Goal: Check status: Check status

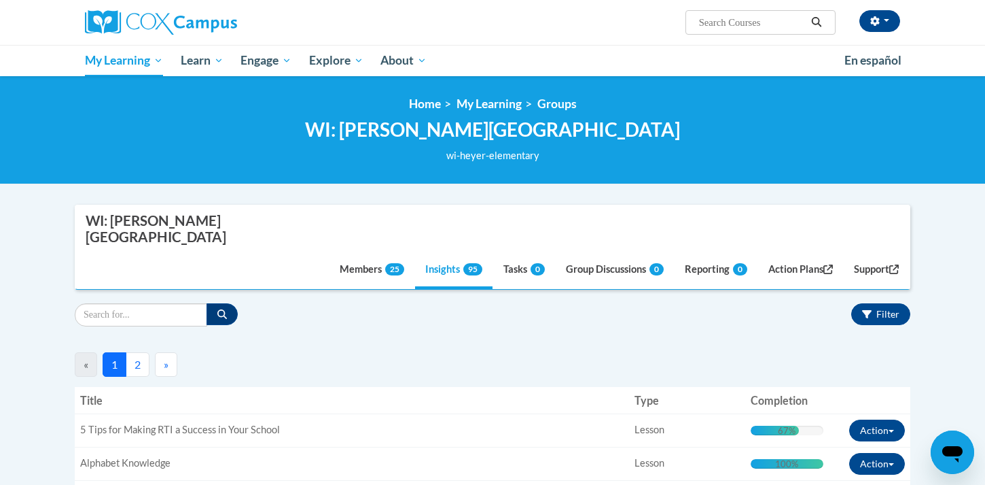
click at [137, 352] on button "2" at bounding box center [138, 364] width 24 height 24
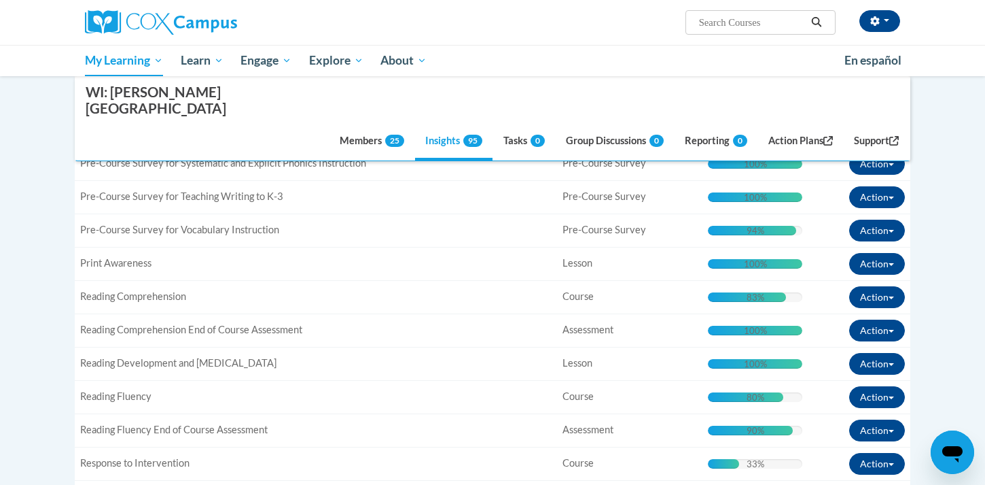
scroll to position [369, 0]
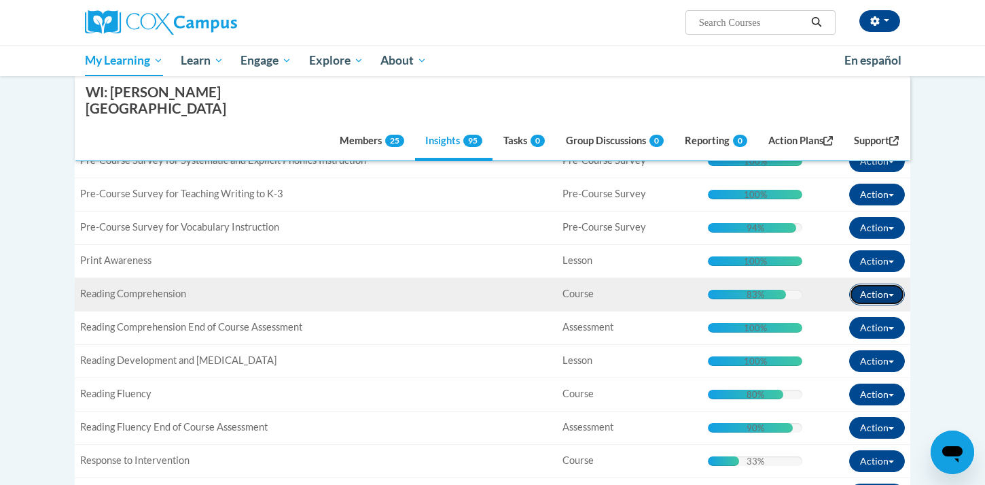
click at [893, 294] on span "button" at bounding box center [891, 295] width 5 height 3
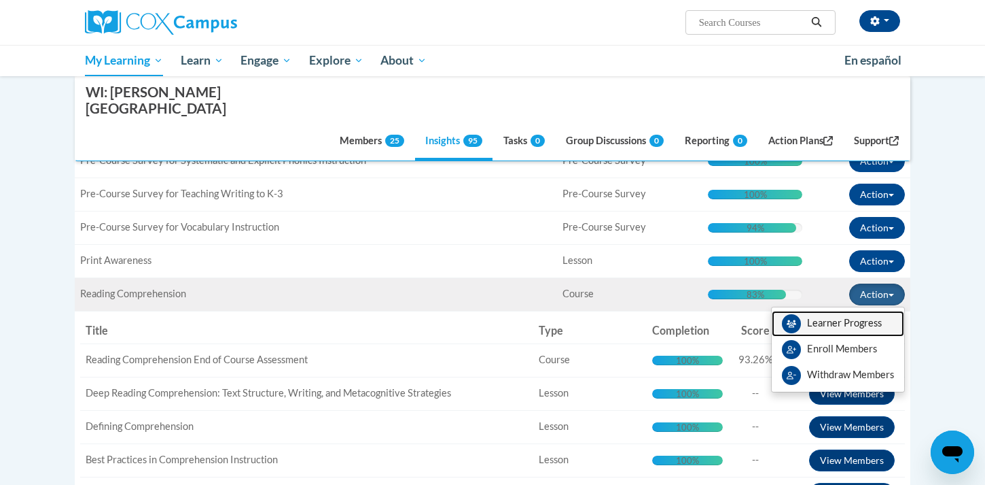
click at [847, 311] on link "Learner Progress" at bounding box center [838, 324] width 133 height 26
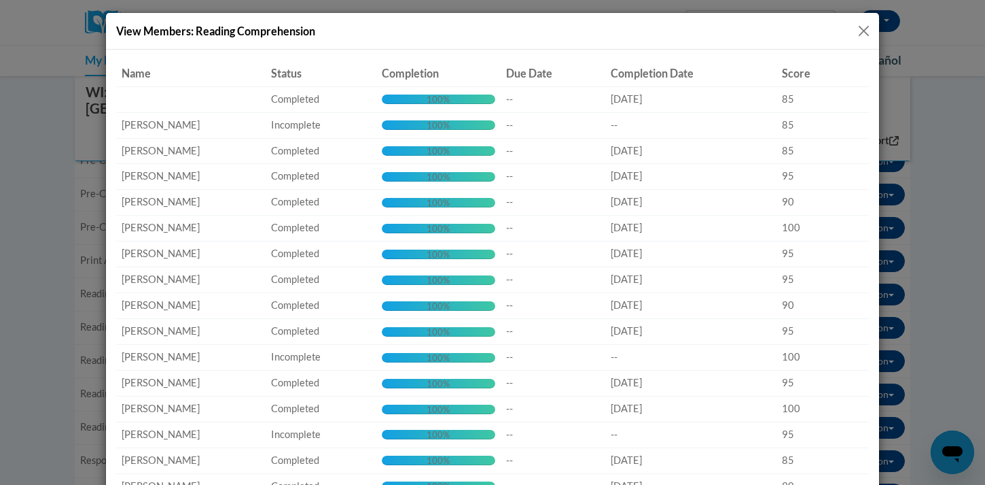
click at [860, 31] on button "Close" at bounding box center [864, 30] width 17 height 17
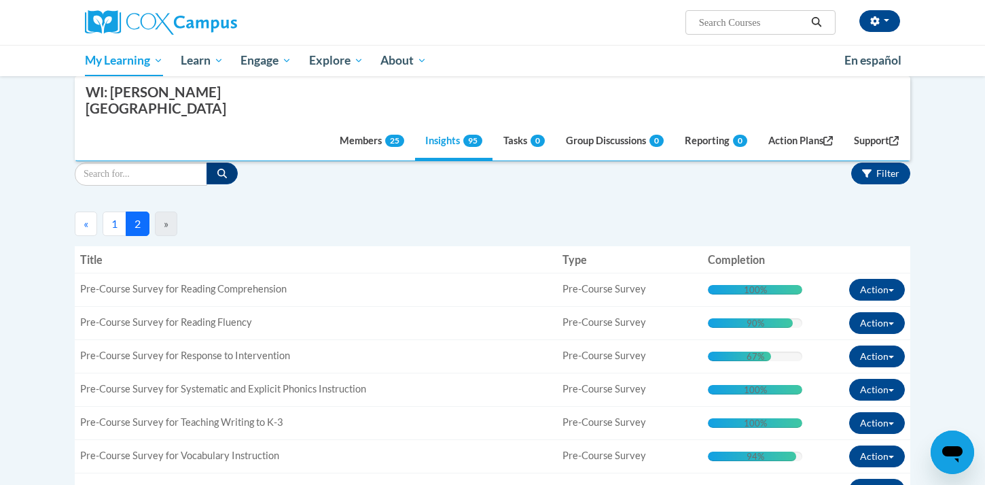
scroll to position [161, 0]
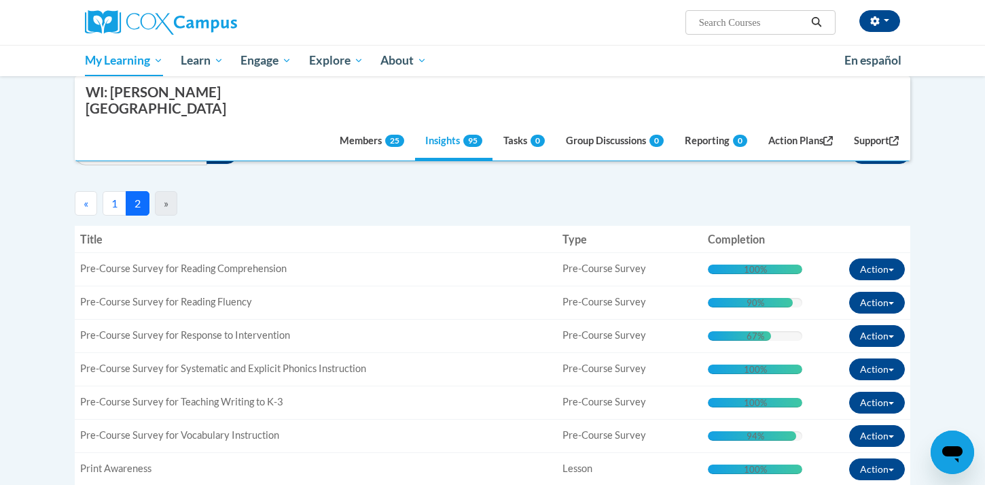
click at [113, 191] on button "1" at bounding box center [115, 203] width 24 height 24
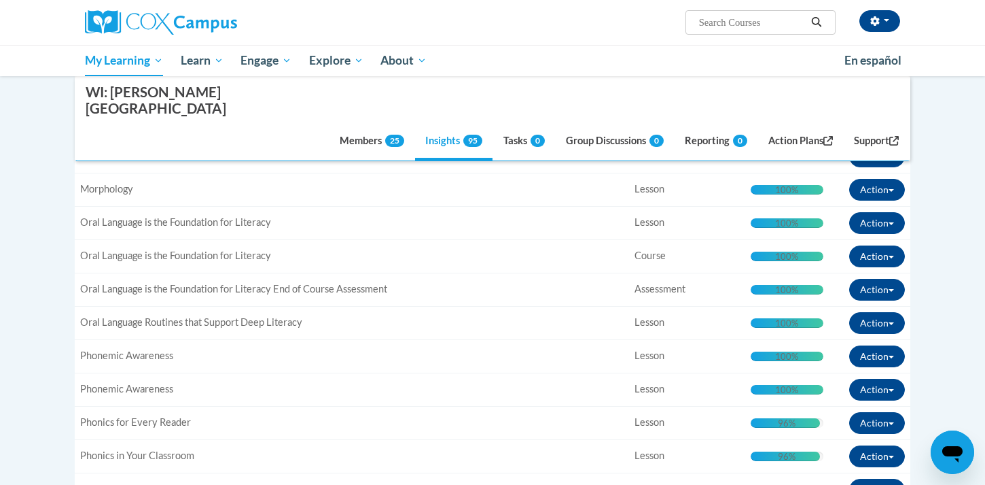
scroll to position [1704, 0]
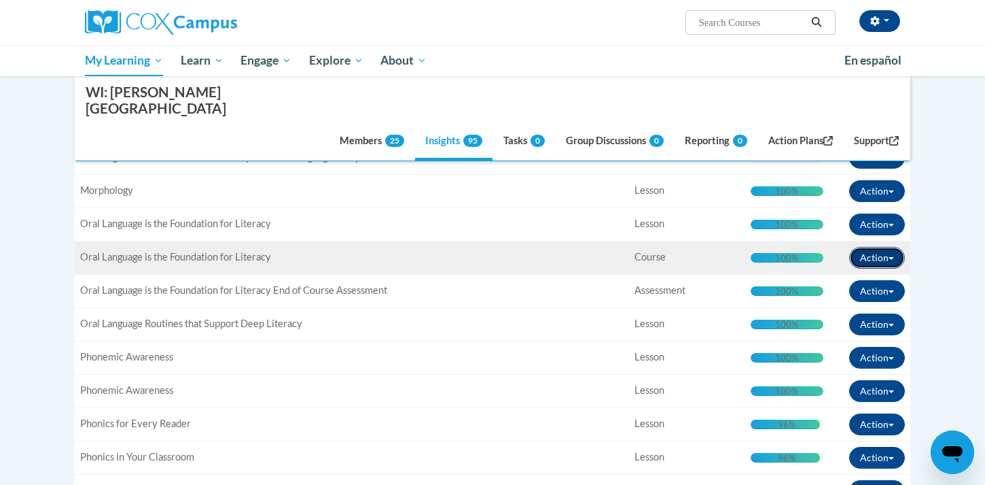
click at [890, 247] on button "Action" at bounding box center [877, 258] width 56 height 22
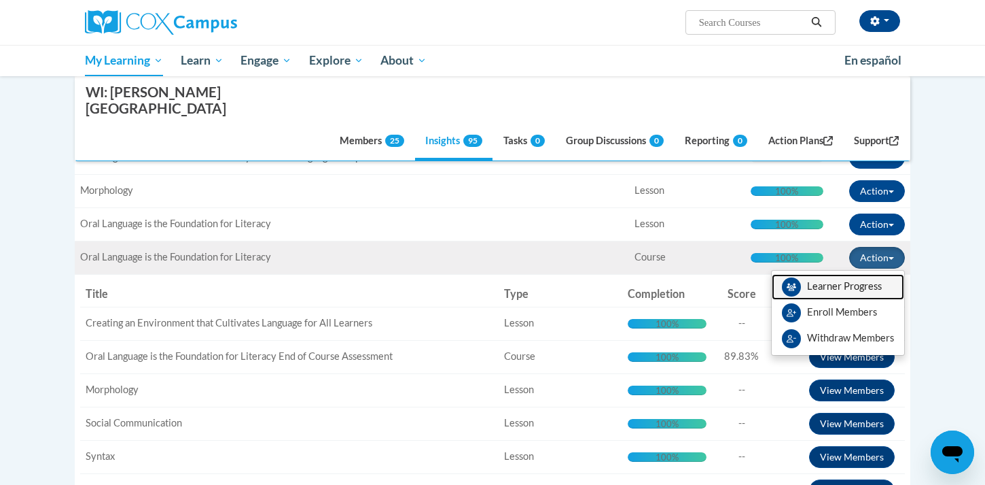
click at [845, 274] on link "Learner Progress" at bounding box center [838, 287] width 133 height 26
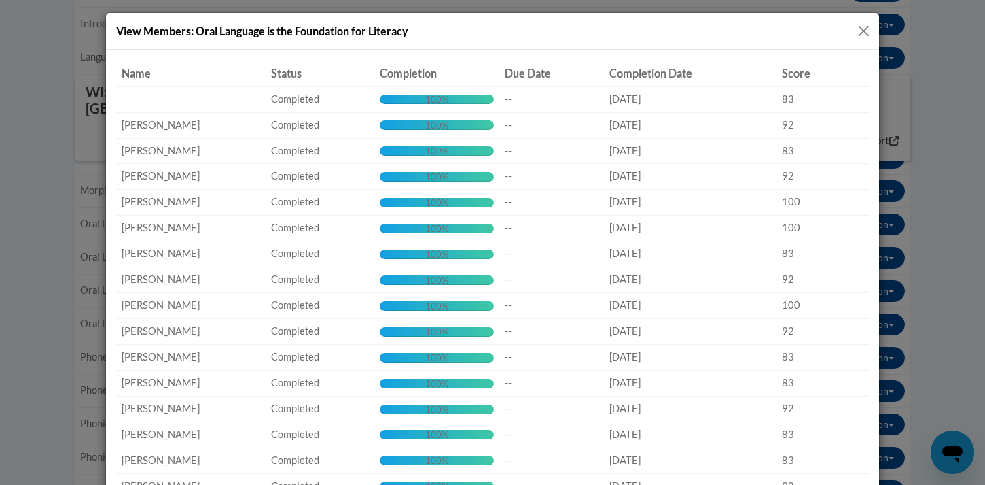
click at [861, 28] on button "Close" at bounding box center [864, 30] width 17 height 17
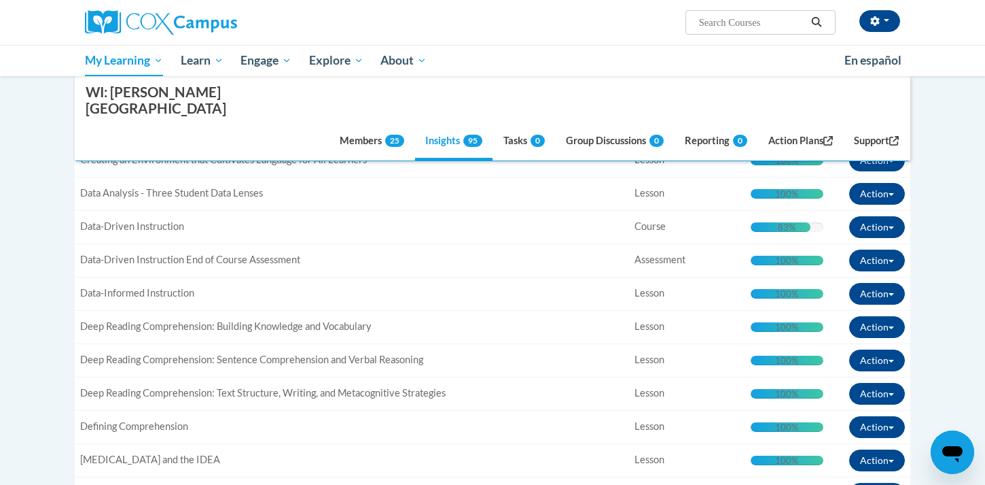
scroll to position [669, 0]
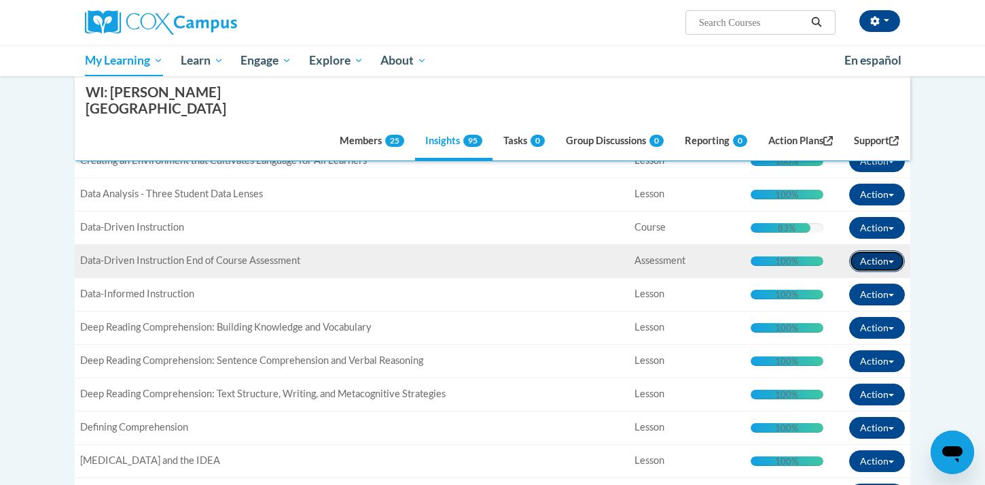
click at [893, 260] on span "button" at bounding box center [891, 261] width 5 height 3
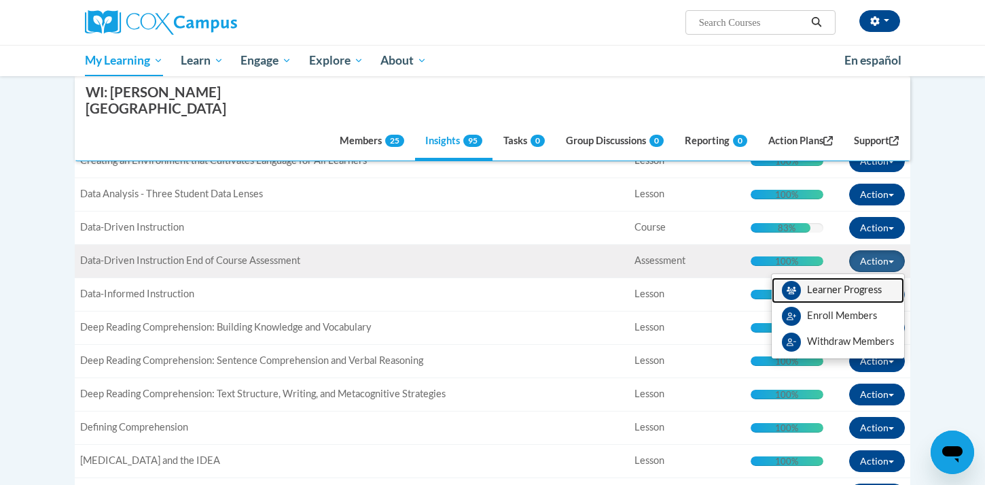
click at [831, 277] on link "Learner Progress" at bounding box center [838, 290] width 133 height 26
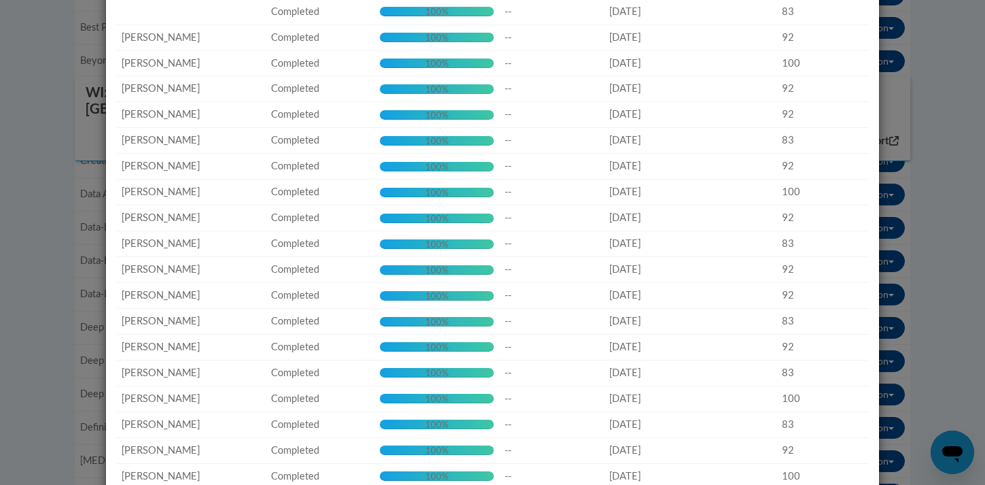
scroll to position [0, 0]
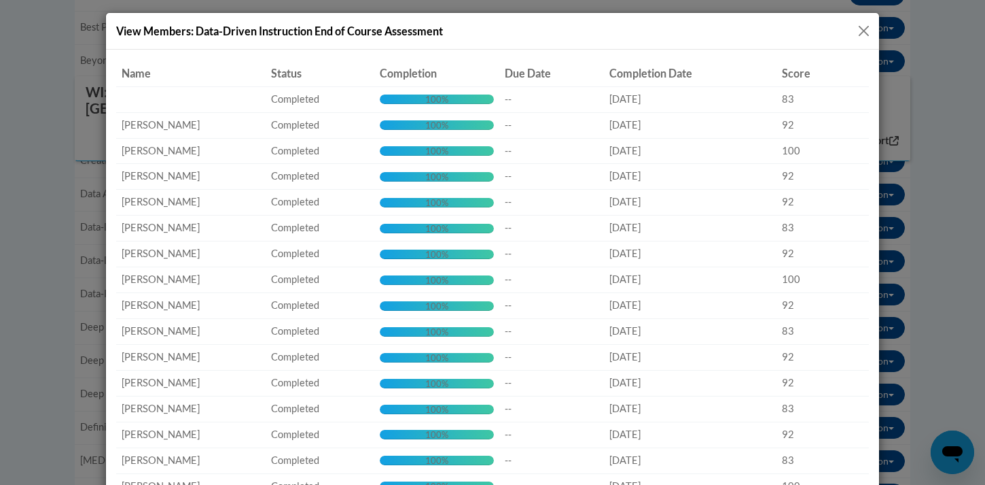
click at [862, 31] on button "Close" at bounding box center [864, 30] width 17 height 17
